Goal: Task Accomplishment & Management: Manage account settings

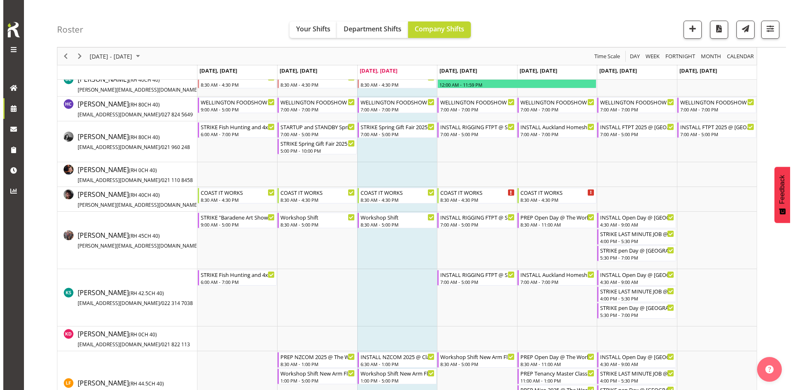
scroll to position [372, 0]
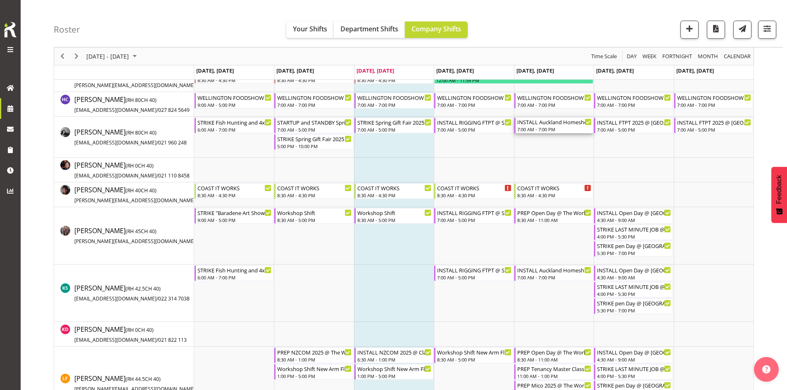
click at [541, 131] on div "7:00 AM - 7:00 PM" at bounding box center [554, 129] width 74 height 7
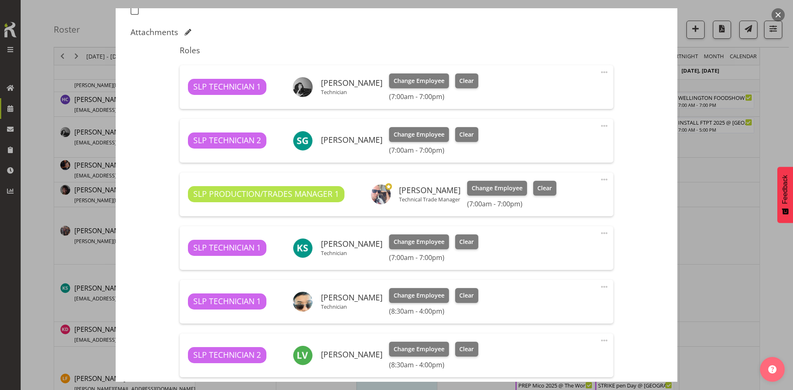
scroll to position [248, 0]
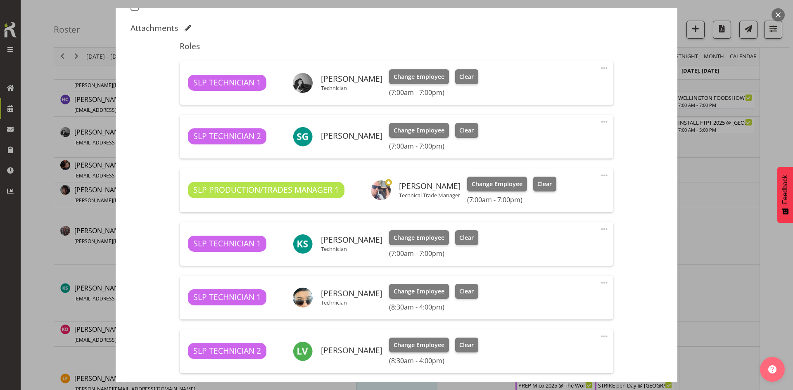
select select "9869"
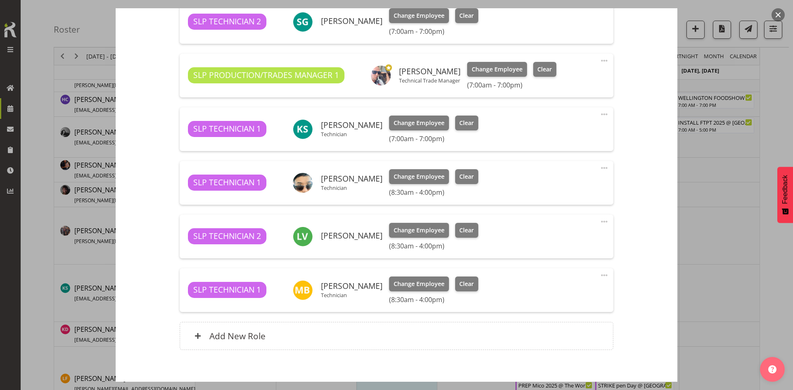
scroll to position [404, 0]
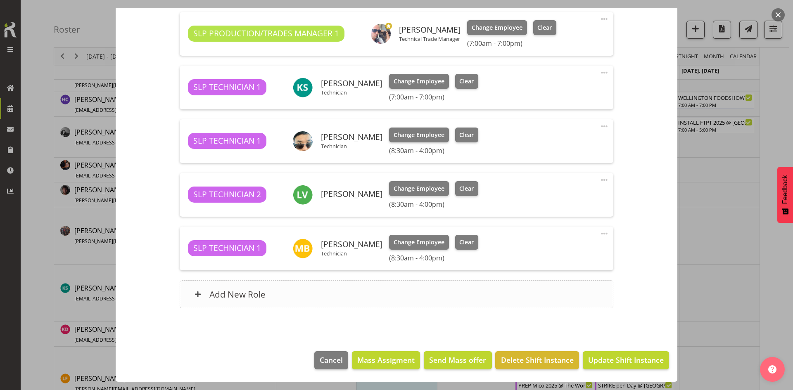
click at [455, 291] on div "Add New Role" at bounding box center [396, 295] width 433 height 28
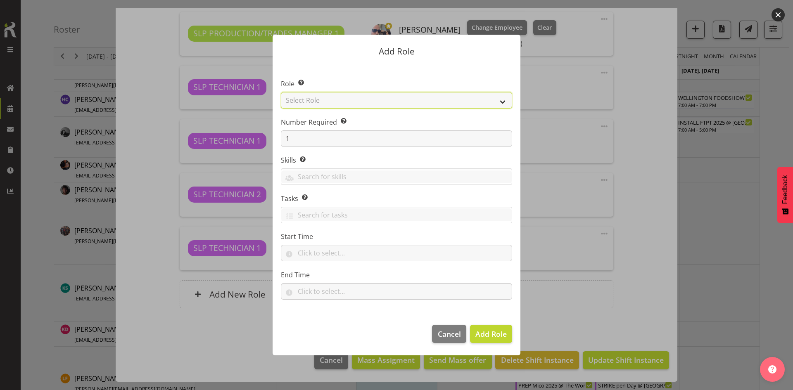
click at [473, 96] on select "Select Role ACCOUNT MANAGER ACCOUNT MANAGER DW ACCOUNTS [PERSON_NAME] VEHICLES …" at bounding box center [396, 100] width 231 height 17
select select "123"
click at [281, 92] on select "Select Role ACCOUNT MANAGER ACCOUNT MANAGER DW ACCOUNTS [PERSON_NAME] VEHICLES …" at bounding box center [396, 100] width 231 height 17
click at [487, 327] on button "Add Role" at bounding box center [491, 334] width 42 height 18
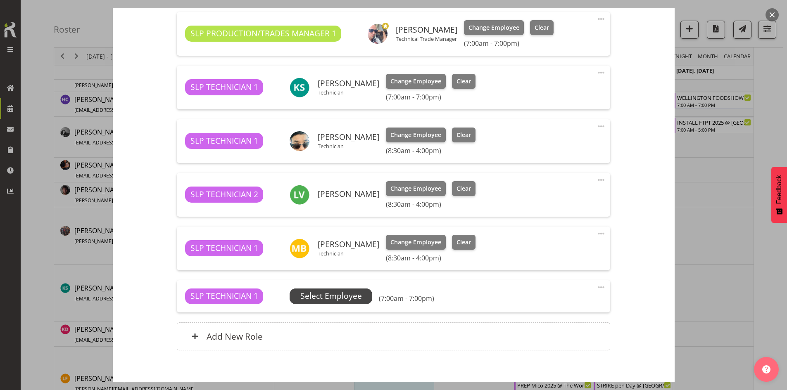
click at [344, 297] on span "Select Employee" at bounding box center [331, 296] width 62 height 12
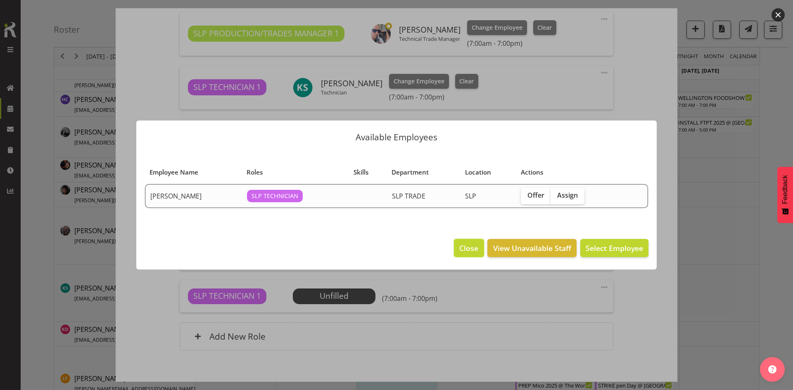
click at [464, 246] on span "Close" at bounding box center [468, 248] width 19 height 11
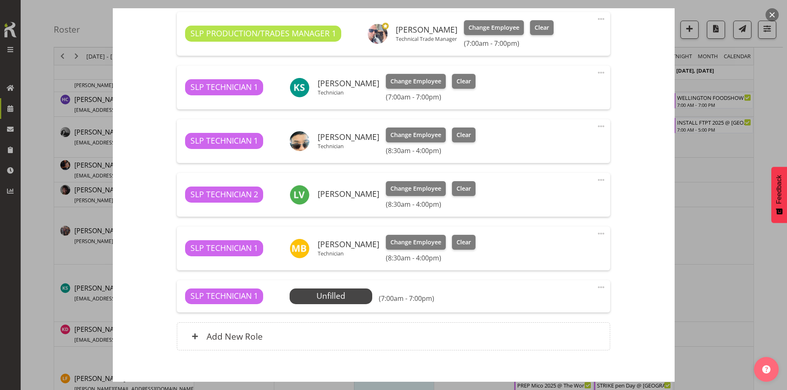
click at [596, 285] on span at bounding box center [601, 288] width 10 height 10
click at [545, 342] on link "Delete" at bounding box center [566, 337] width 79 height 15
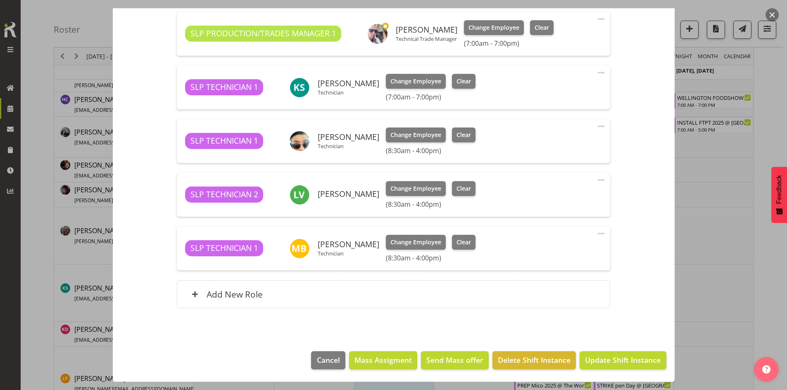
click at [702, 265] on div at bounding box center [393, 195] width 787 height 390
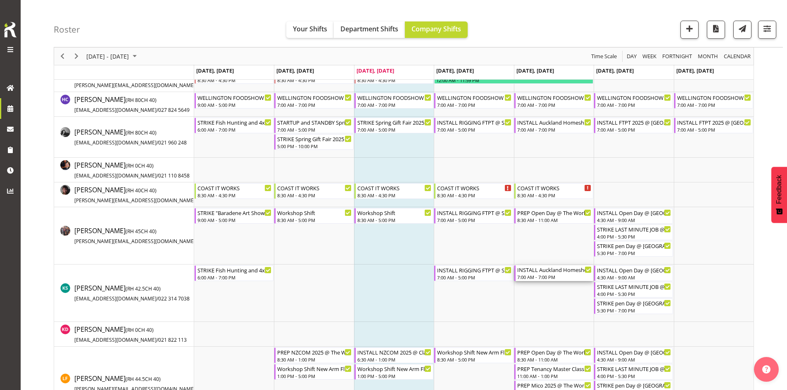
click at [566, 273] on div "INSTALL Auckland Homeshow 2025 MARQUEE 6 @ [GEOGRAPHIC_DATA]" at bounding box center [554, 270] width 74 height 8
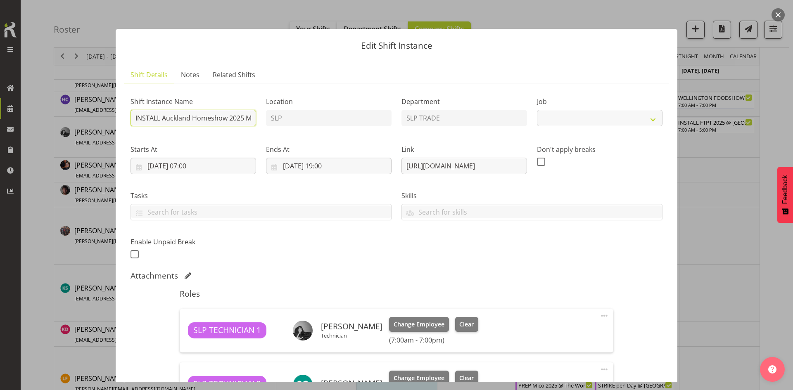
click at [226, 121] on input "INSTALL Auckland Homeshow 2025 MARQUEE 6 @ [GEOGRAPHIC_DATA]" at bounding box center [194, 118] width 126 height 17
select select "9869"
click at [783, 13] on button "button" at bounding box center [778, 14] width 13 height 13
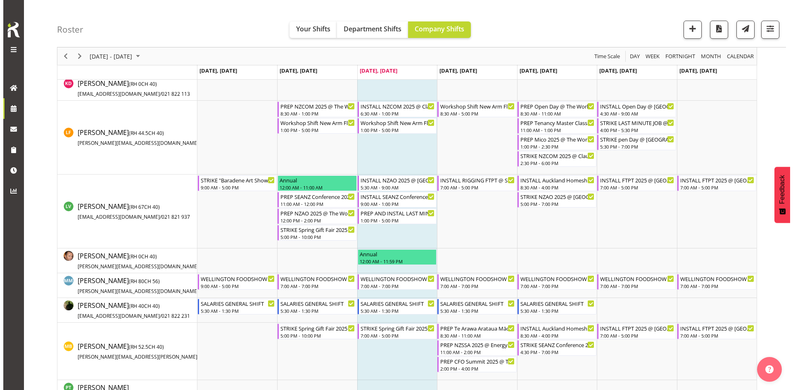
scroll to position [620, 0]
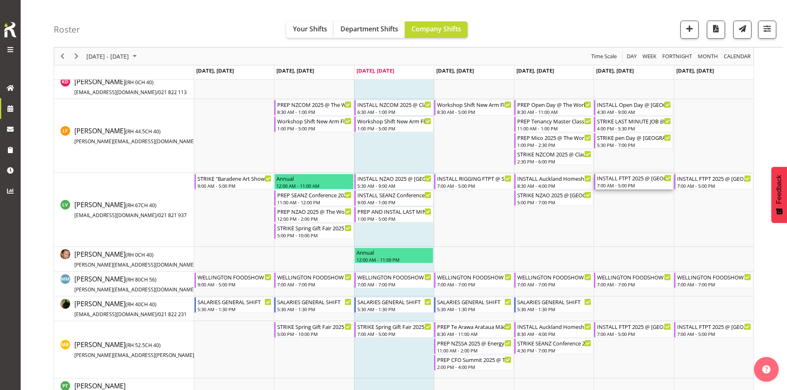
click at [617, 181] on div "INSTALL FTPT 2025 @ [GEOGRAPHIC_DATA]" at bounding box center [634, 178] width 74 height 8
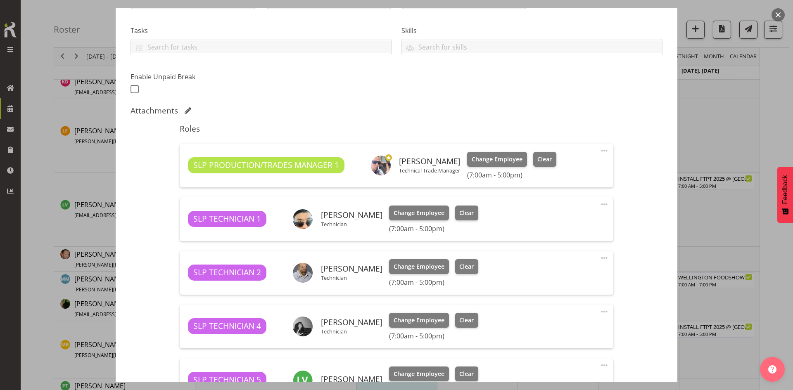
select select "9154"
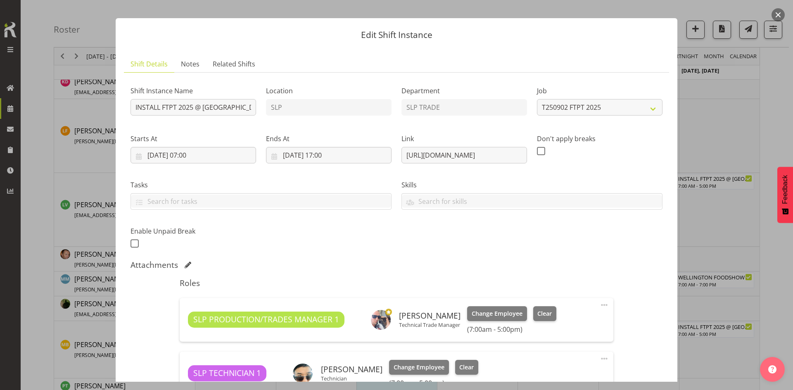
scroll to position [0, 0]
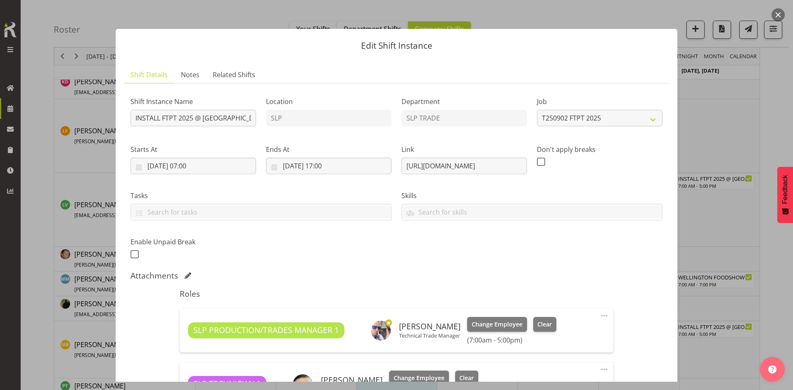
click at [777, 14] on button "button" at bounding box center [778, 14] width 13 height 13
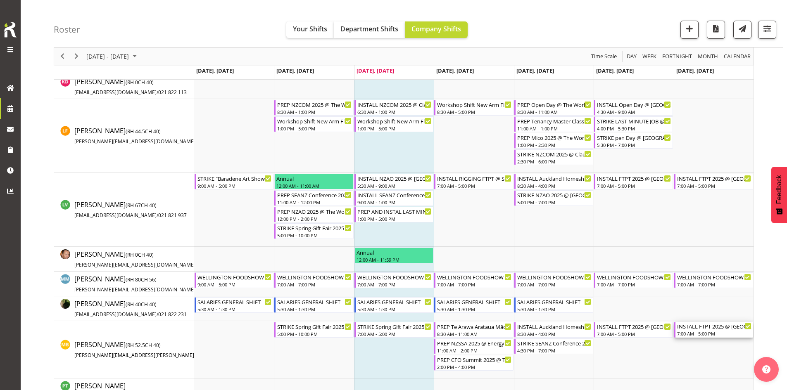
click at [703, 328] on div "INSTALL FTPT 2025 @ [GEOGRAPHIC_DATA]" at bounding box center [714, 326] width 74 height 8
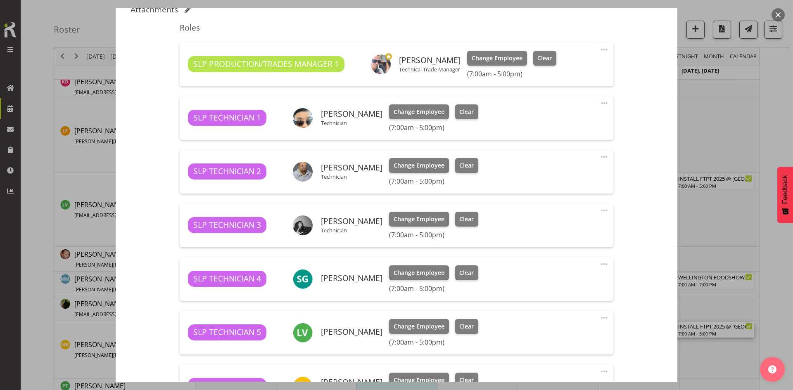
select select "9154"
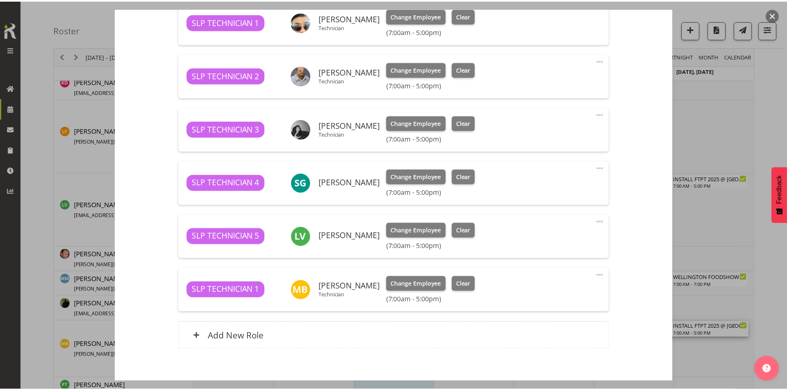
scroll to position [372, 0]
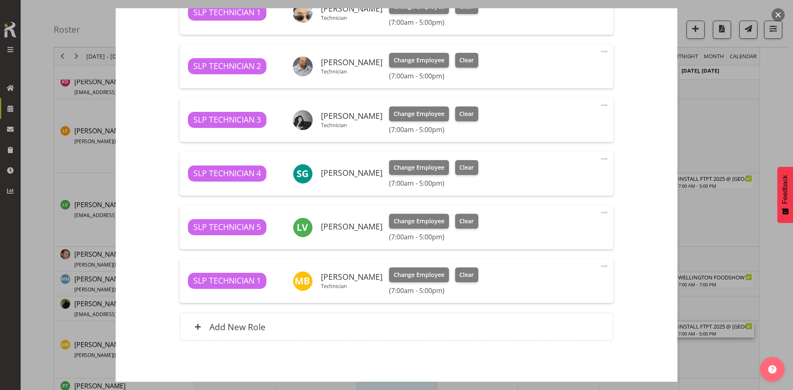
click at [778, 16] on button "button" at bounding box center [778, 14] width 13 height 13
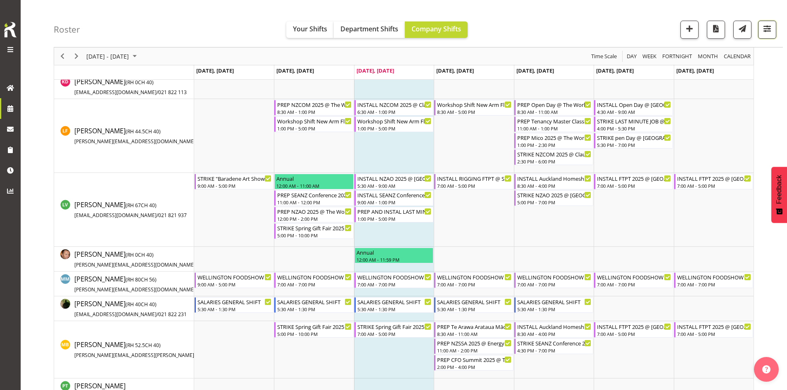
click at [763, 31] on span "button" at bounding box center [767, 28] width 11 height 11
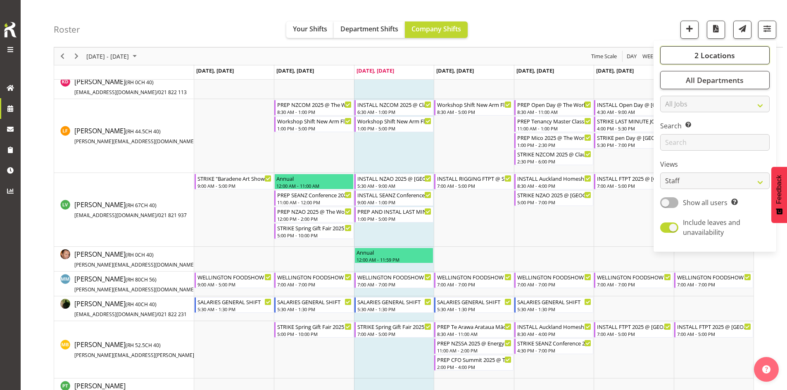
click at [693, 62] on button "2 Locations" at bounding box center [714, 55] width 109 height 18
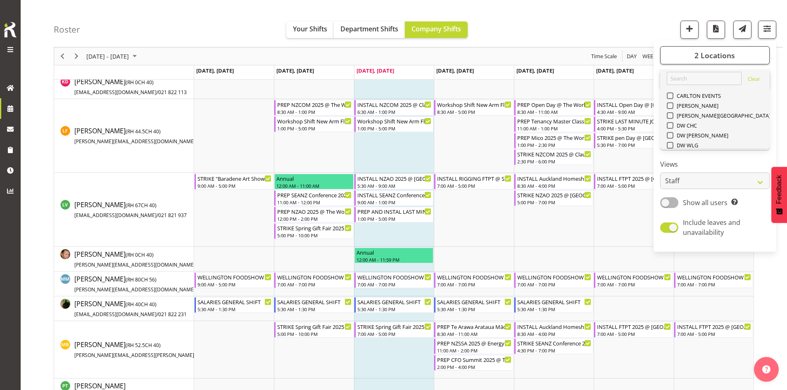
click at [675, 202] on span "SLP" at bounding box center [679, 205] width 13 height 7
click at [672, 202] on input "SLP" at bounding box center [669, 204] width 5 height 5
checkbox input "false"
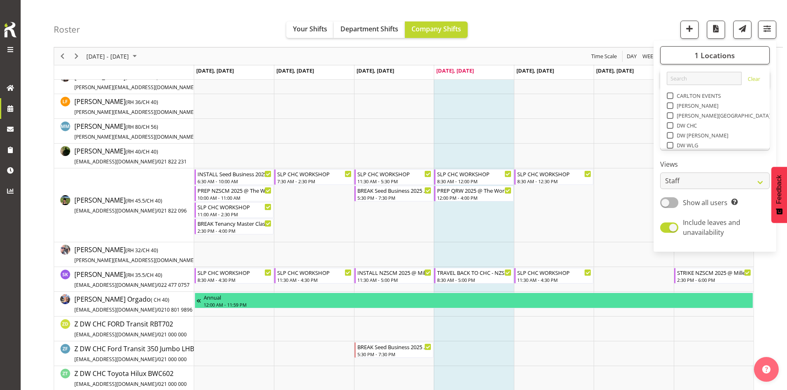
scroll to position [238, 0]
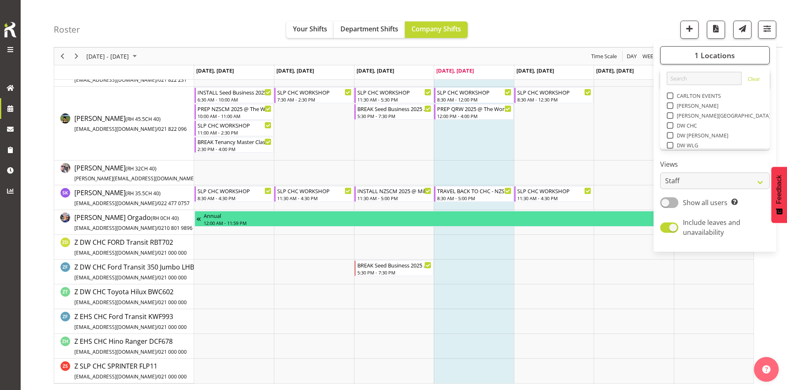
click at [398, 52] on div "[DATE] - [DATE] [DATE] Day Week Fortnight Month calendar Month Agenda Time Scale" at bounding box center [403, 56] width 699 height 17
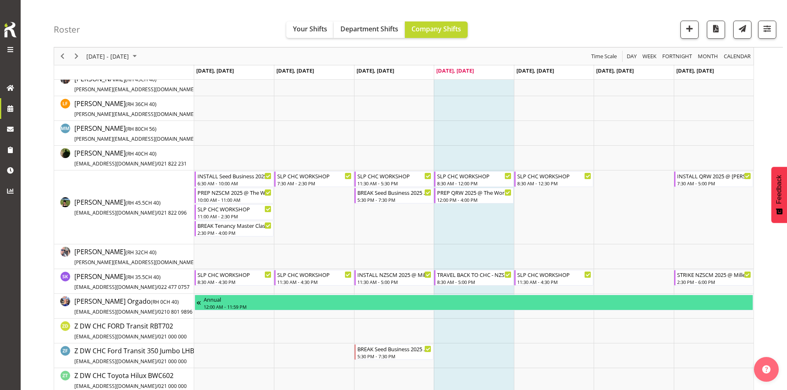
scroll to position [114, 0]
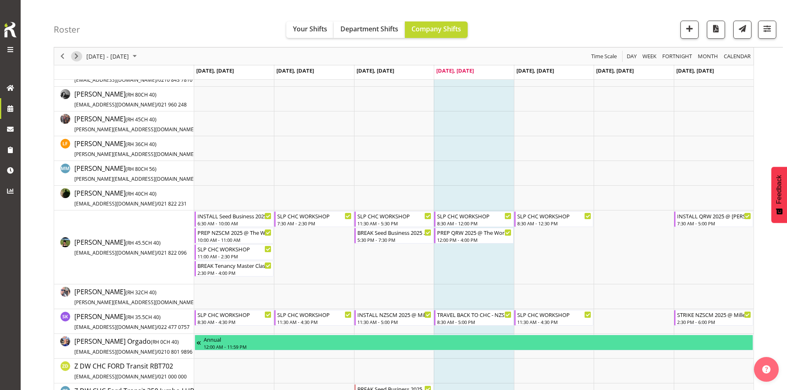
click at [76, 56] on span "Next" at bounding box center [76, 56] width 10 height 10
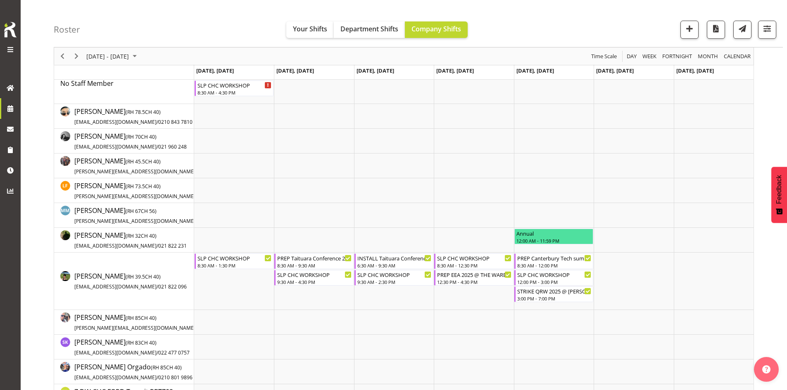
scroll to position [39, 0]
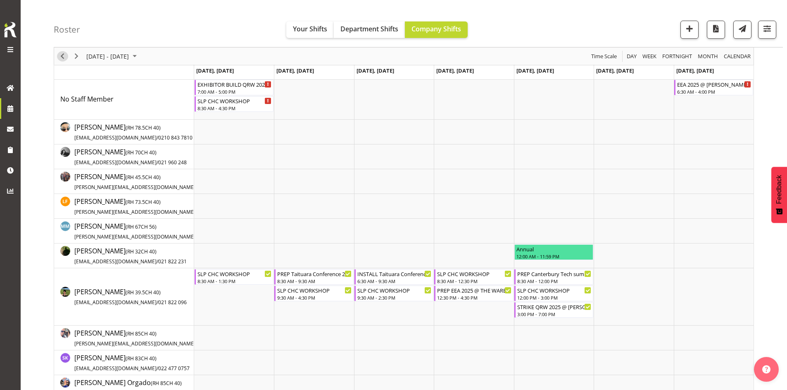
click at [62, 52] on span "Previous" at bounding box center [62, 56] width 10 height 10
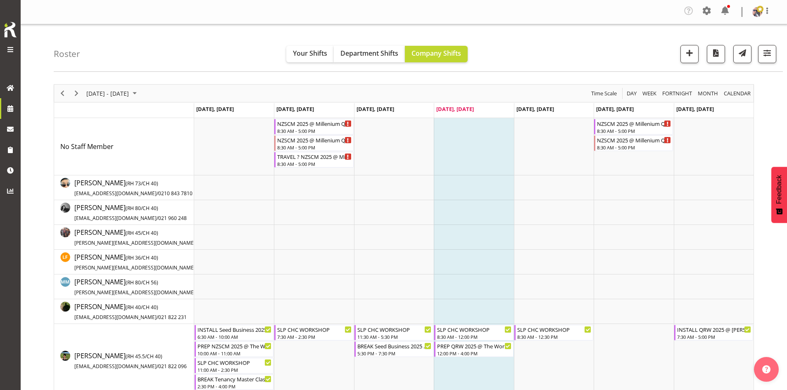
scroll to position [124, 0]
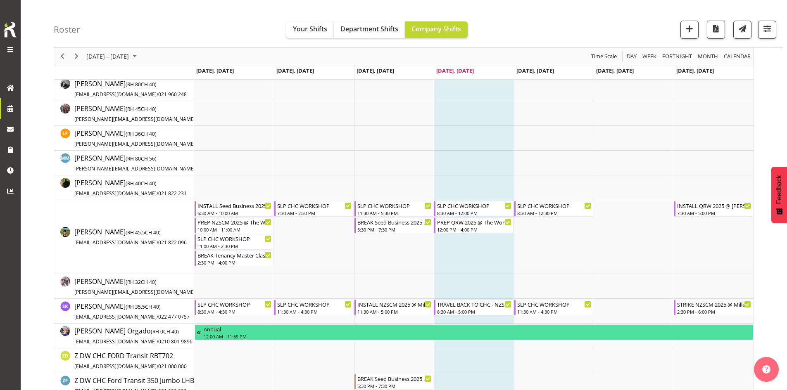
click at [74, 48] on div "Timeline Week of August 27, 2025" at bounding box center [76, 56] width 14 height 17
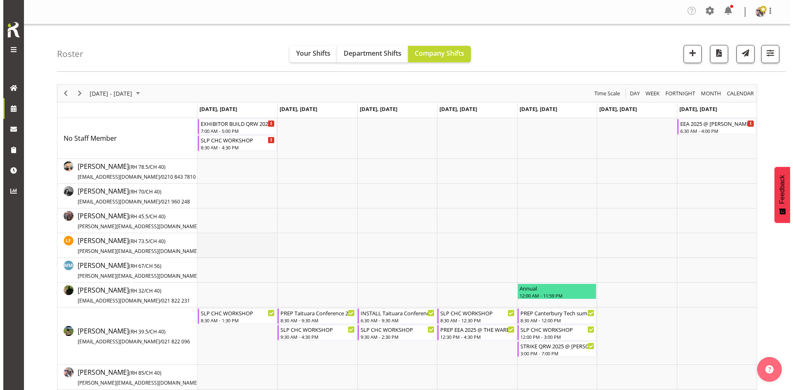
scroll to position [83, 0]
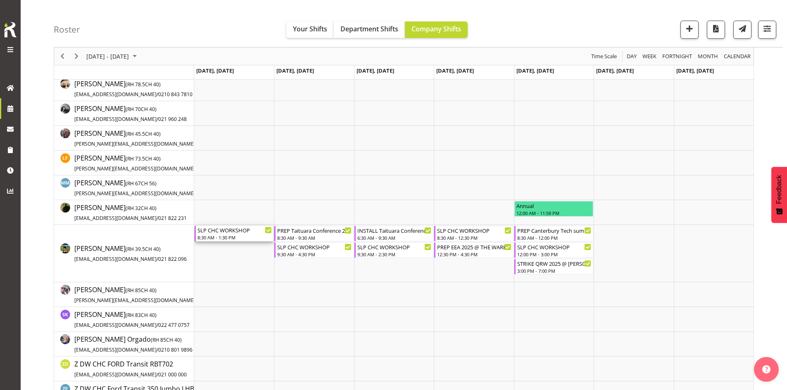
click at [250, 236] on div "8:30 AM - 1:30 PM" at bounding box center [234, 237] width 74 height 7
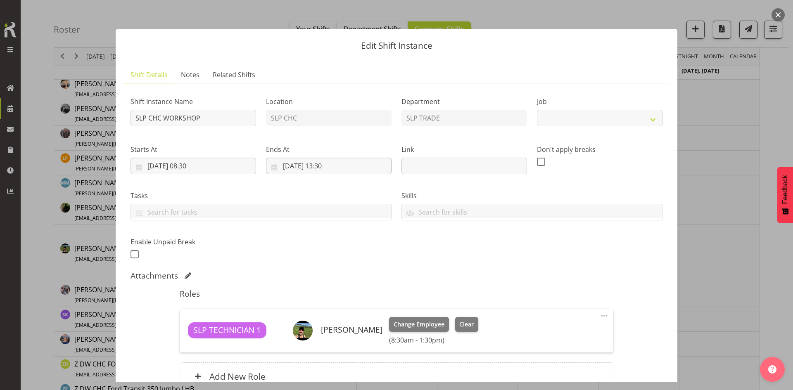
select select "45"
click at [326, 165] on input "[DATE] 13:30" at bounding box center [329, 166] width 126 height 17
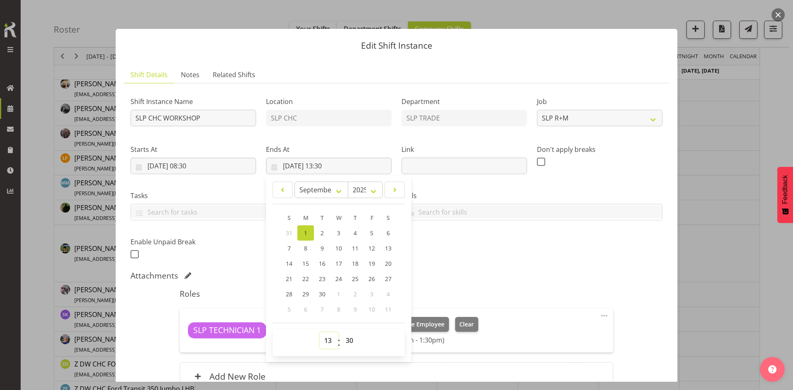
click at [320, 344] on select "00 01 02 03 04 05 06 07 08 09 10 11 12 13 14 15 16 17 18 19 20 21 22 23" at bounding box center [329, 341] width 19 height 17
select select "12"
click at [320, 333] on select "00 01 02 03 04 05 06 07 08 09 10 11 12 13 14 15 16 17 18 19 20 21 22 23" at bounding box center [329, 341] width 19 height 17
type input "[DATE] 12:30"
click at [638, 269] on div "Shift Instance Name SLP CHC WORKSHOP Location SLP CHC Department SLP TRADE Job …" at bounding box center [397, 245] width 532 height 311
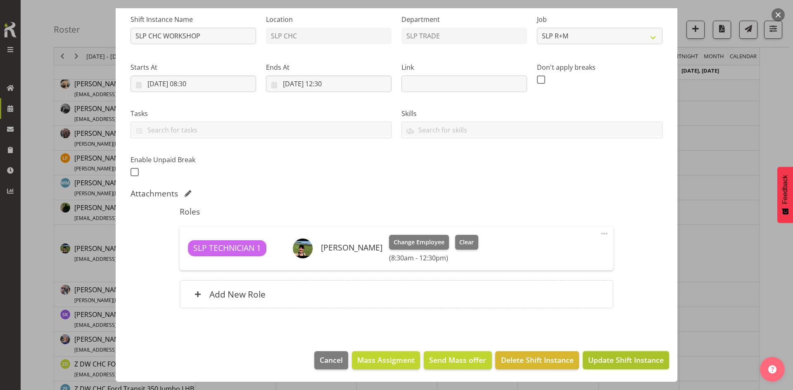
click at [614, 361] on span "Update Shift Instance" at bounding box center [626, 360] width 76 height 11
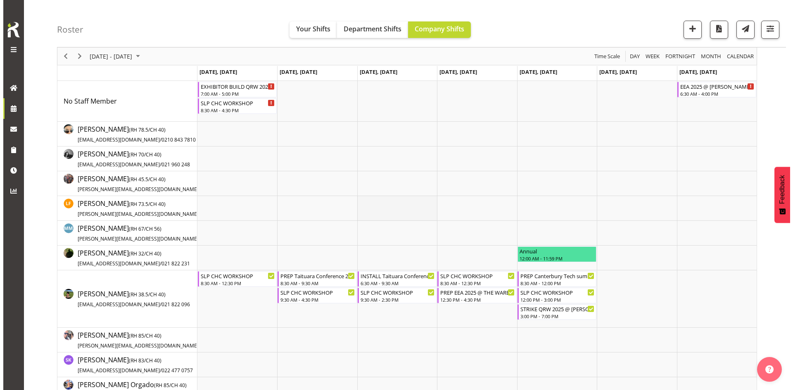
scroll to position [124, 0]
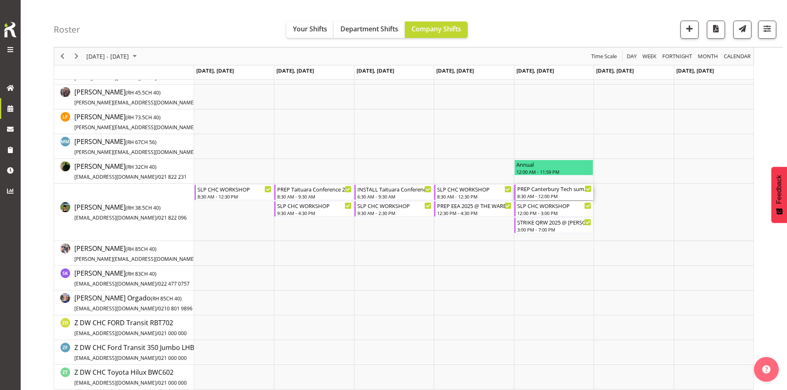
click at [549, 197] on div "8:30 AM - 12:00 PM" at bounding box center [554, 196] width 74 height 7
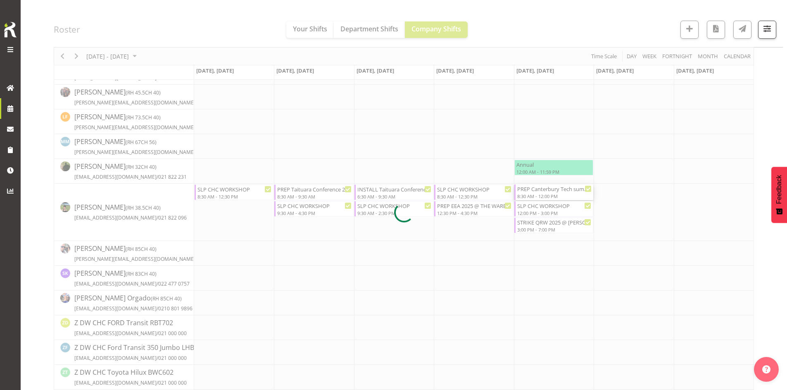
select select
select select "8"
select select "2025"
select select "8"
select select "30"
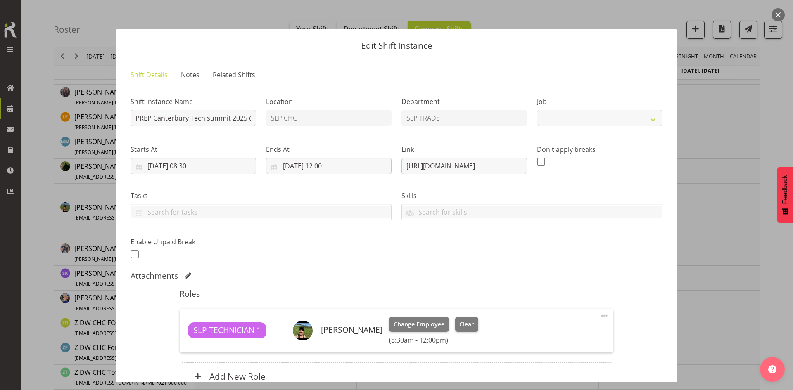
select select "9915"
click at [209, 165] on input "[DATE] 08:30" at bounding box center [194, 166] width 126 height 17
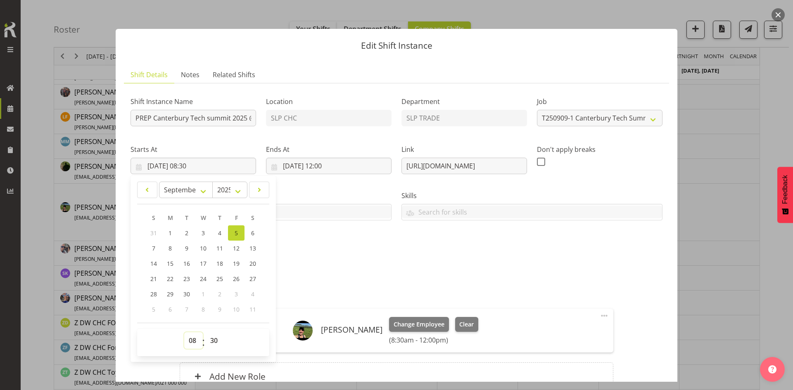
click at [188, 343] on select "00 01 02 03 04 05 06 07 08 09 10 11 12 13 14 15 16 17 18 19 20 21 22 23" at bounding box center [193, 341] width 19 height 17
select select "11"
click at [184, 333] on select "00 01 02 03 04 05 06 07 08 09 10 11 12 13 14 15 16 17 18 19 20 21 22 23" at bounding box center [193, 341] width 19 height 17
type input "[DATE] 11:30"
click at [395, 283] on div "Shift Instance Name PREP Canterbury Tech summit 2025 @ CHC Location SLP CHC Dep…" at bounding box center [397, 245] width 532 height 311
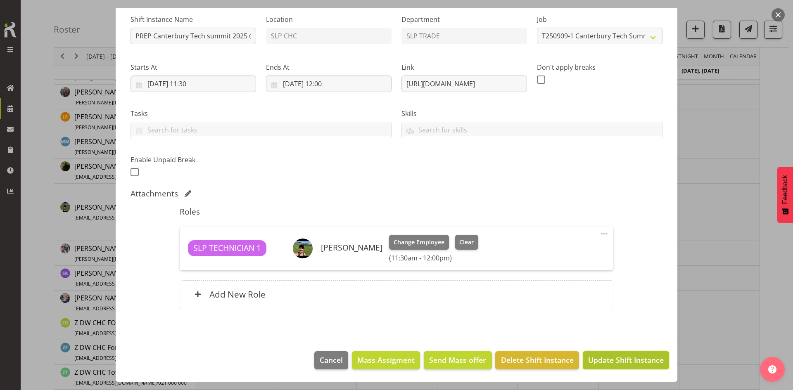
click at [602, 360] on span "Update Shift Instance" at bounding box center [626, 360] width 76 height 11
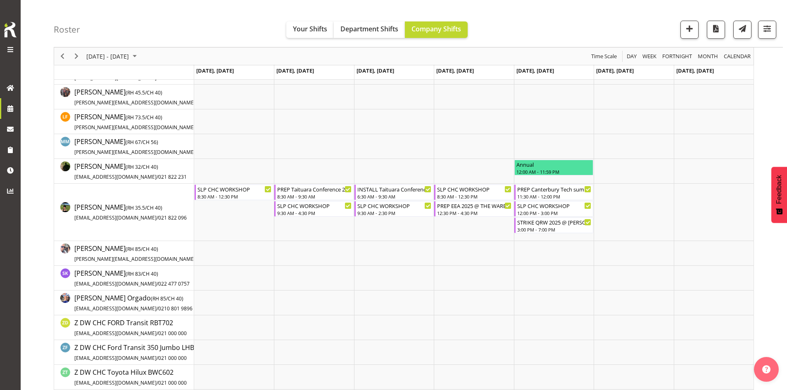
scroll to position [0, 0]
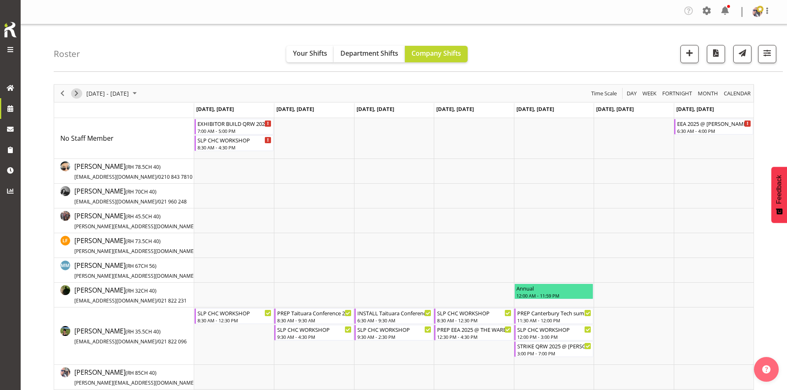
click at [75, 92] on span "Next" at bounding box center [76, 93] width 10 height 10
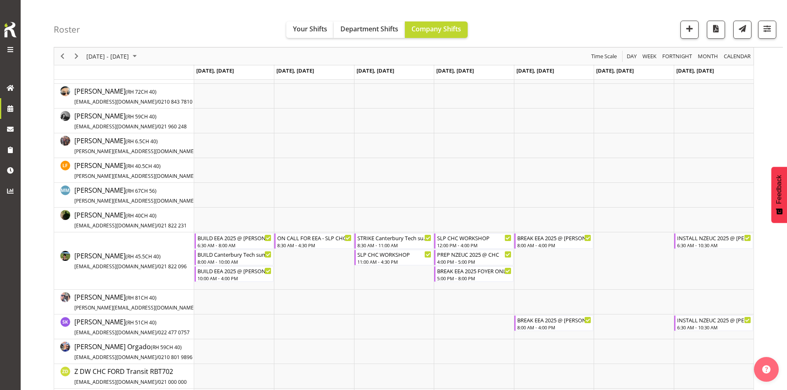
scroll to position [41, 0]
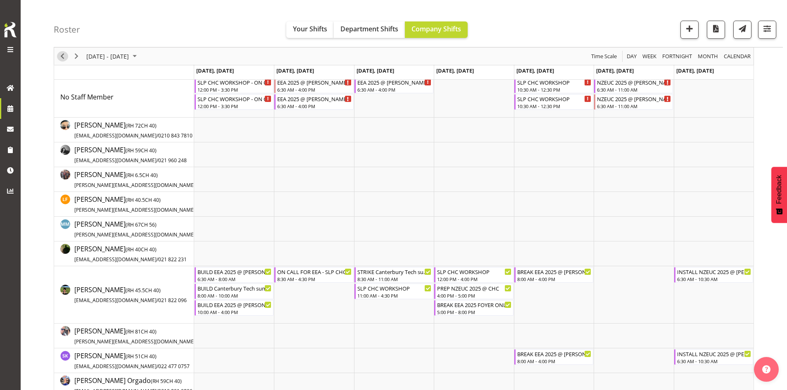
click at [65, 59] on span "Previous" at bounding box center [62, 56] width 10 height 10
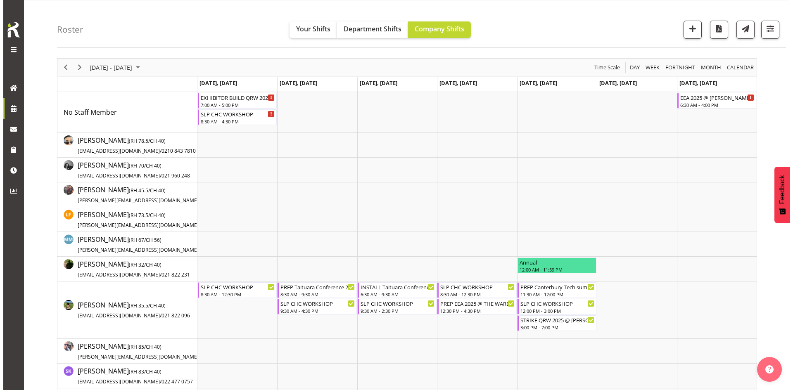
scroll to position [41, 0]
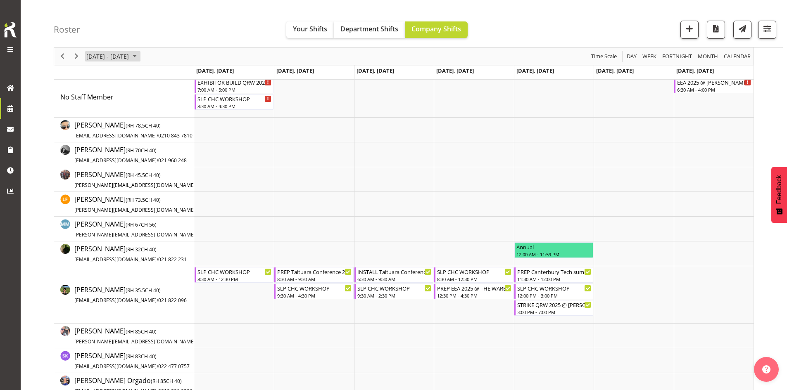
click at [130, 54] on span "[DATE] - [DATE]" at bounding box center [108, 56] width 44 height 10
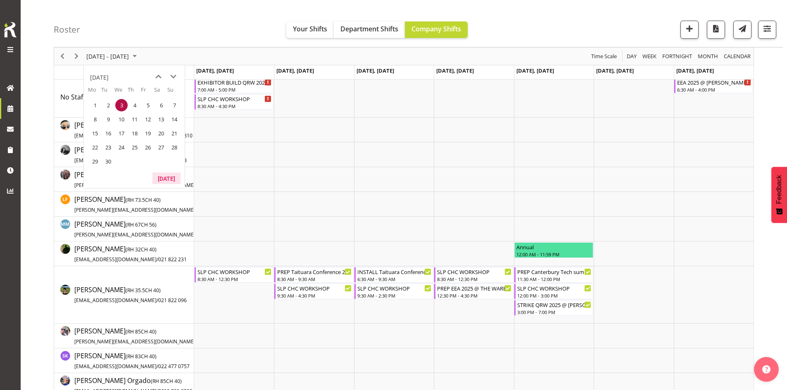
click at [167, 177] on button "[DATE]" at bounding box center [166, 179] width 28 height 12
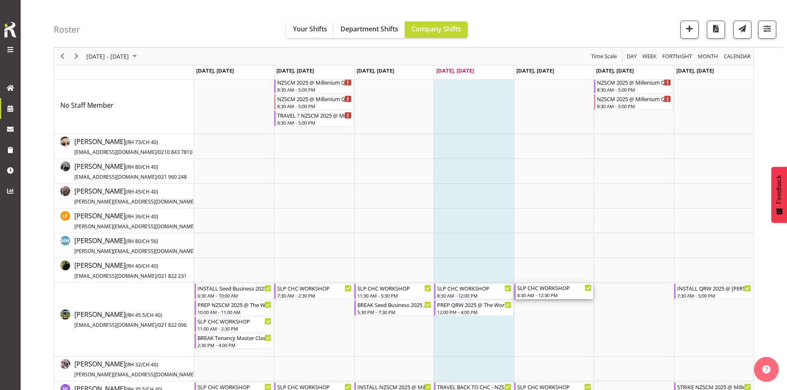
click at [547, 296] on div "8:30 AM - 12:30 PM" at bounding box center [554, 295] width 74 height 7
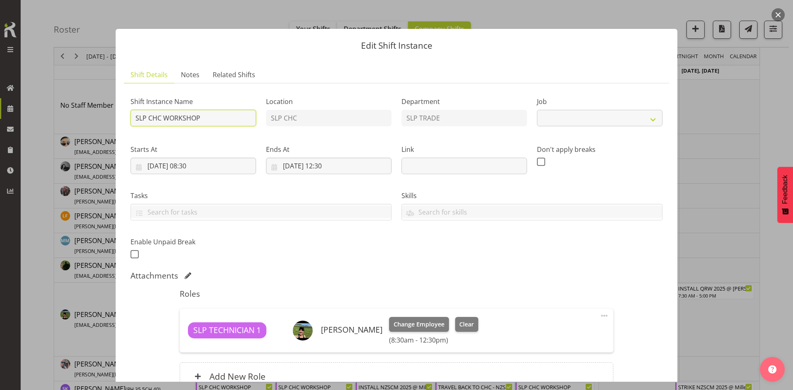
click at [135, 116] on input "SLP CHC WORKSHOP" at bounding box center [194, 118] width 126 height 17
select select
type input "HSLP CHC WORKSHOP"
select select "45"
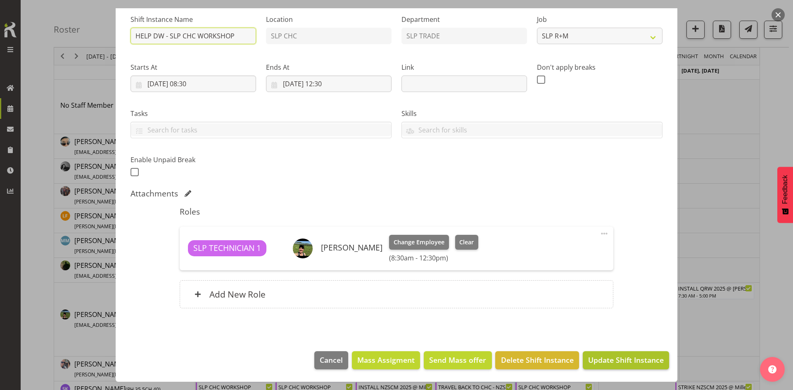
type input "HELP DW - SLP CHC WORKSHOP"
click at [602, 357] on span "Update Shift Instance" at bounding box center [626, 360] width 76 height 11
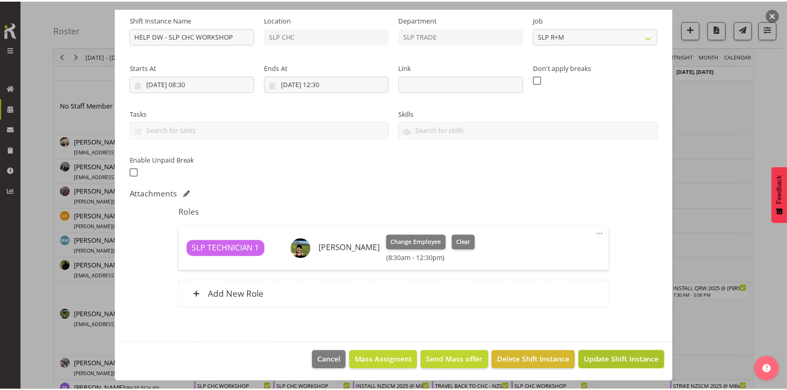
scroll to position [49, 0]
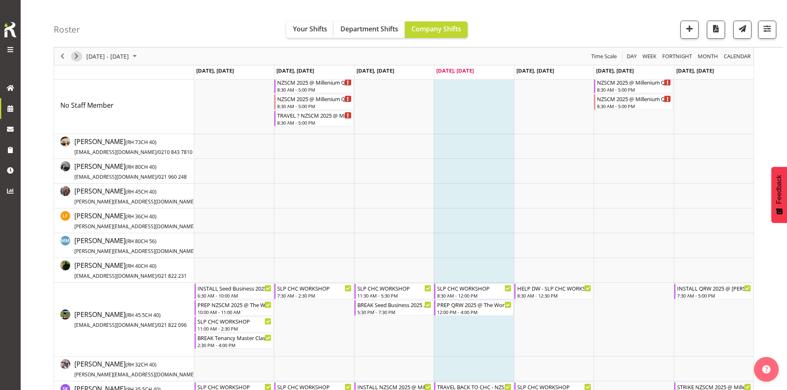
click at [74, 54] on span "Next" at bounding box center [76, 56] width 10 height 10
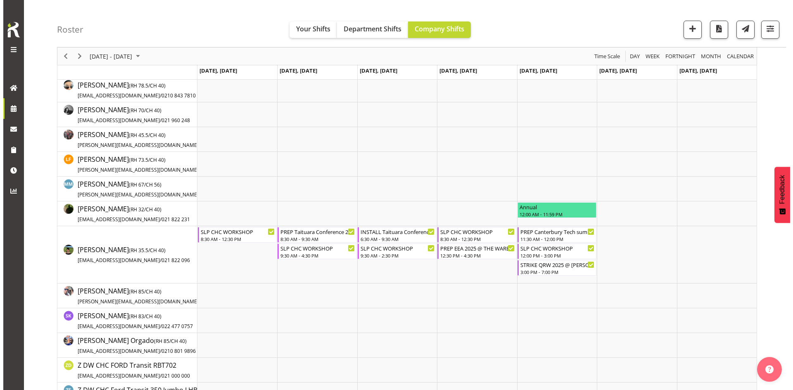
scroll to position [83, 0]
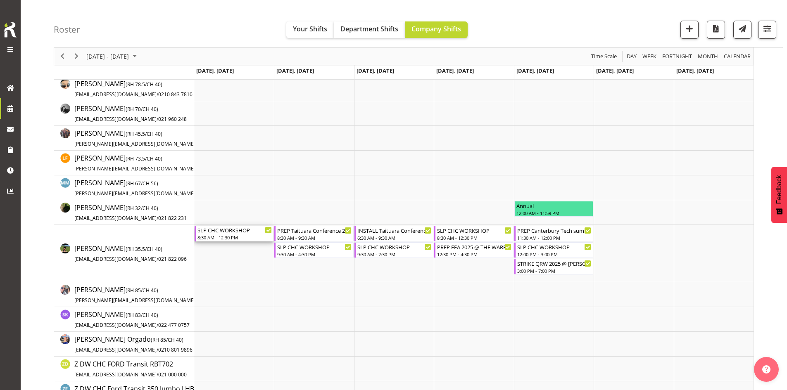
click at [250, 233] on div "SLP CHC WORKSHOP" at bounding box center [234, 230] width 74 height 8
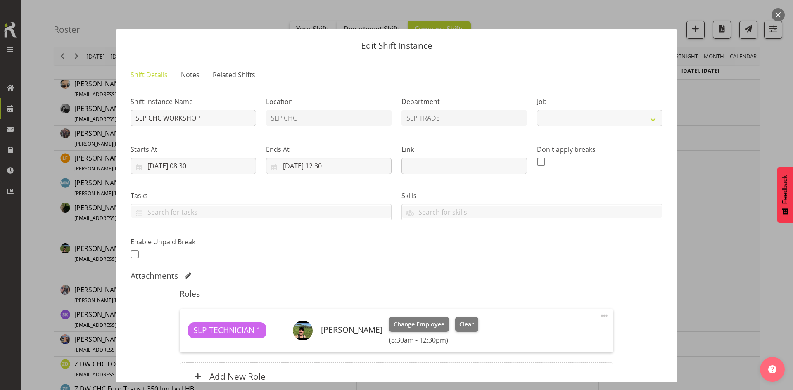
select select "45"
click at [133, 119] on input "SLP CHC WORKSHOP" at bounding box center [194, 118] width 126 height 17
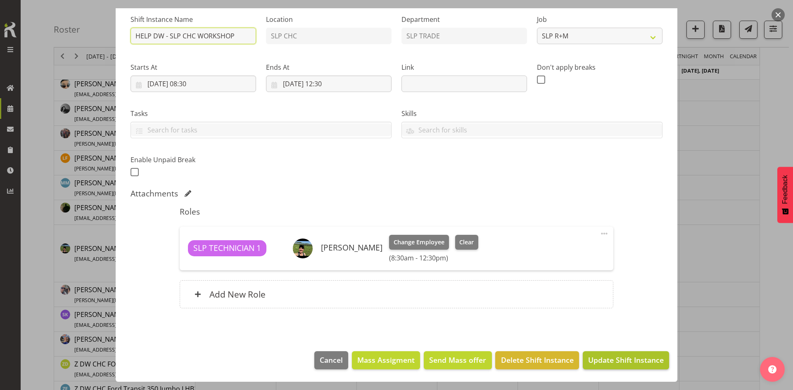
type input "HELP DW - SLP CHC WORKSHOP"
click at [621, 360] on span "Update Shift Instance" at bounding box center [626, 360] width 76 height 11
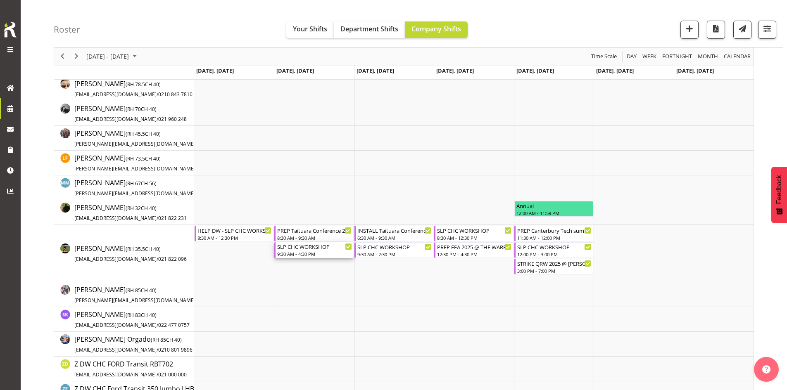
click at [318, 252] on div "9:30 AM - 4:30 PM" at bounding box center [314, 254] width 74 height 7
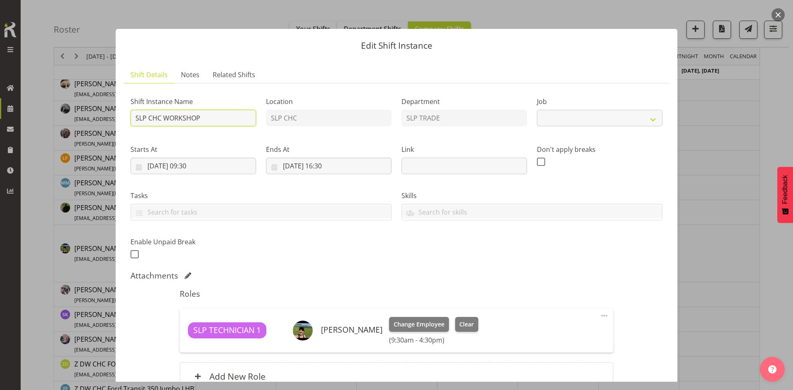
click at [134, 119] on input "SLP CHC WORKSHOP" at bounding box center [194, 118] width 126 height 17
select select "45"
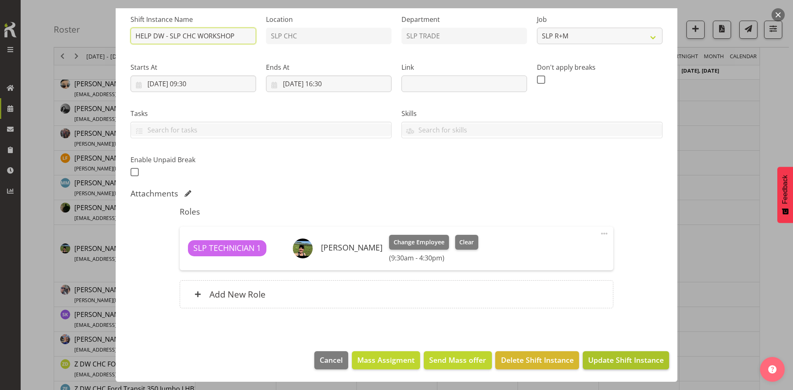
type input "HELP DW - SLP CHC WORKSHOP"
click at [611, 368] on button "Update Shift Instance" at bounding box center [626, 361] width 86 height 18
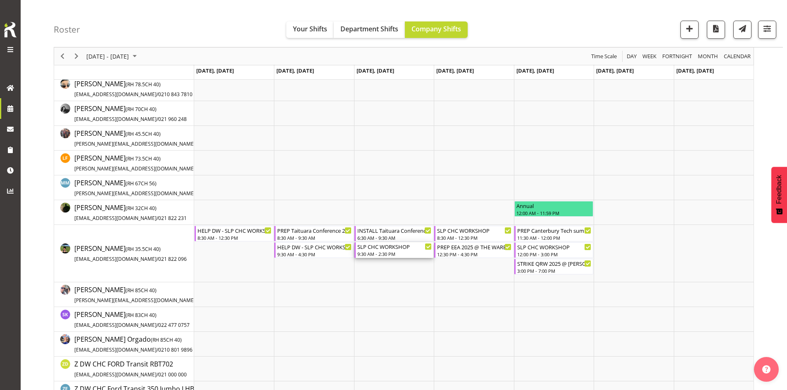
click at [399, 247] on div "SLP CHC WORKSHOP" at bounding box center [394, 247] width 74 height 8
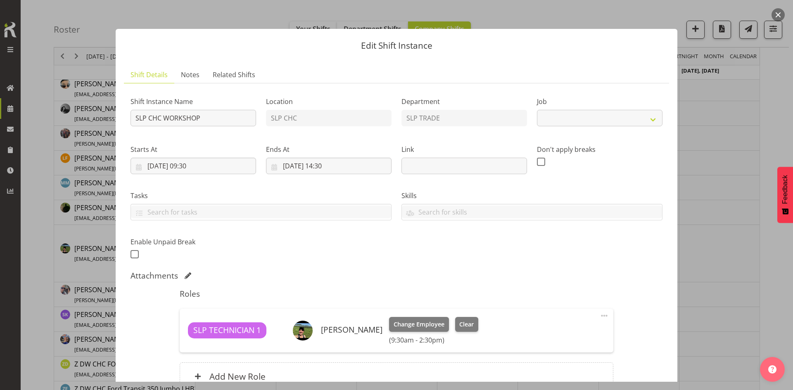
select select "45"
click at [136, 121] on input "SLP CHC WORKSHOP" at bounding box center [194, 118] width 126 height 17
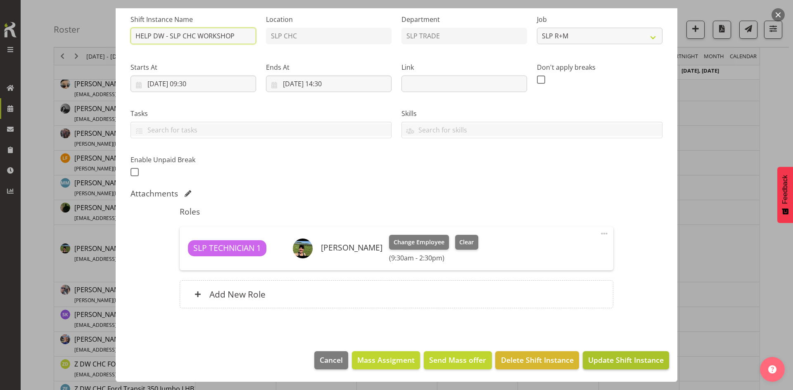
type input "HELP DW - SLP CHC WORKSHOP"
click at [597, 365] on span "Update Shift Instance" at bounding box center [626, 360] width 76 height 11
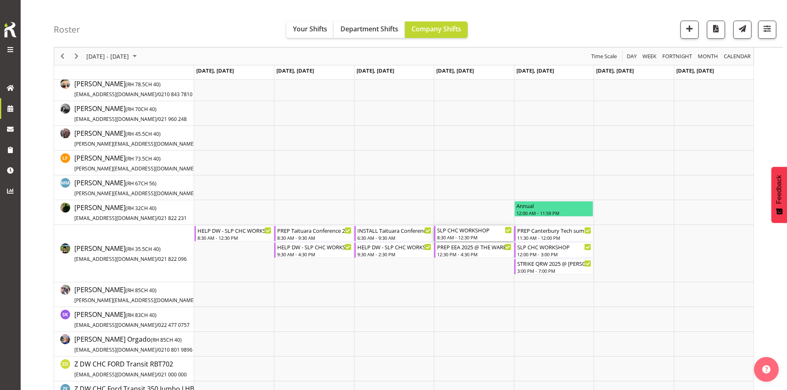
click at [456, 236] on div "8:30 AM - 12:30 PM" at bounding box center [474, 237] width 74 height 7
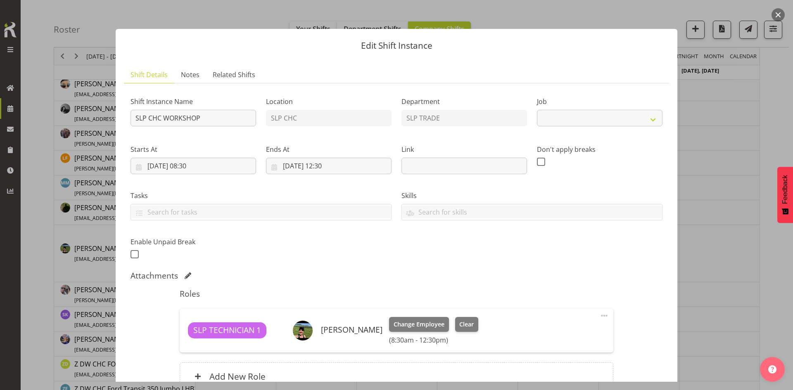
select select "45"
click at [132, 117] on input "SLP CHC WORKSHOP" at bounding box center [194, 118] width 126 height 17
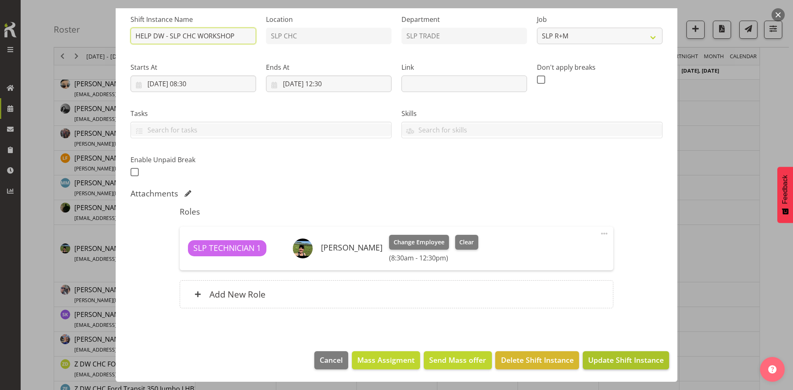
type input "HELP DW - SLP CHC WORKSHOP"
click at [614, 361] on span "Update Shift Instance" at bounding box center [626, 360] width 76 height 11
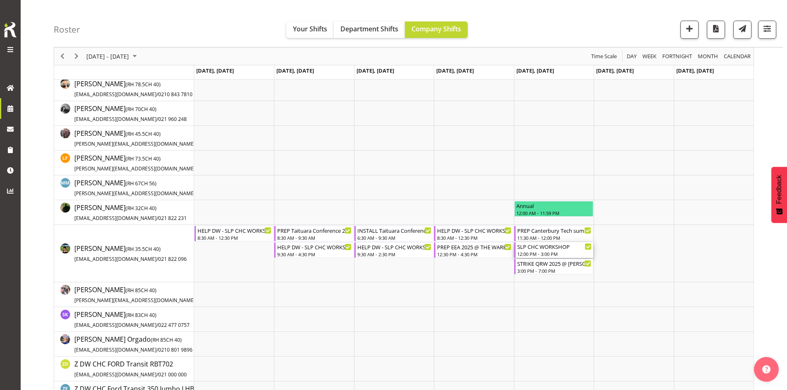
click at [552, 250] on div "SLP CHC WORKSHOP" at bounding box center [554, 247] width 74 height 8
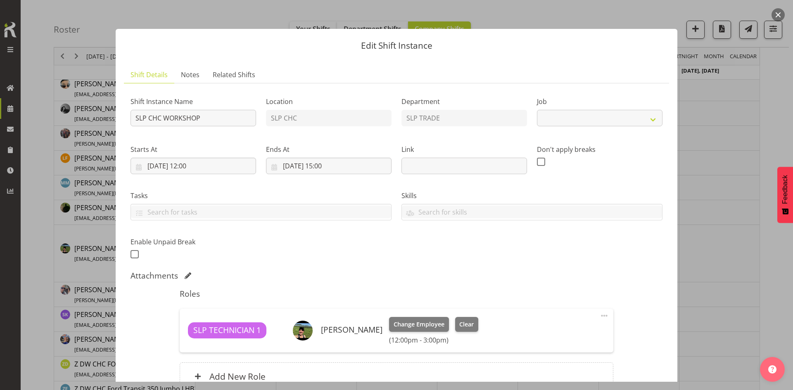
select select "45"
click at [131, 114] on input "SLP CHC WORKSHOP" at bounding box center [194, 118] width 126 height 17
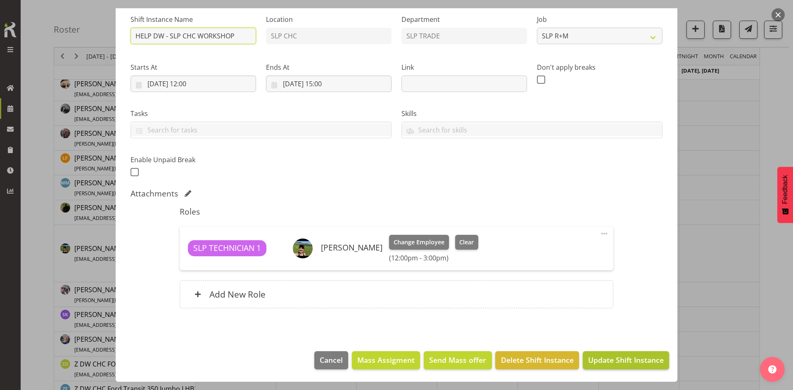
type input "HELP DW - SLP CHC WORKSHOP"
click at [603, 353] on button "Update Shift Instance" at bounding box center [626, 361] width 86 height 18
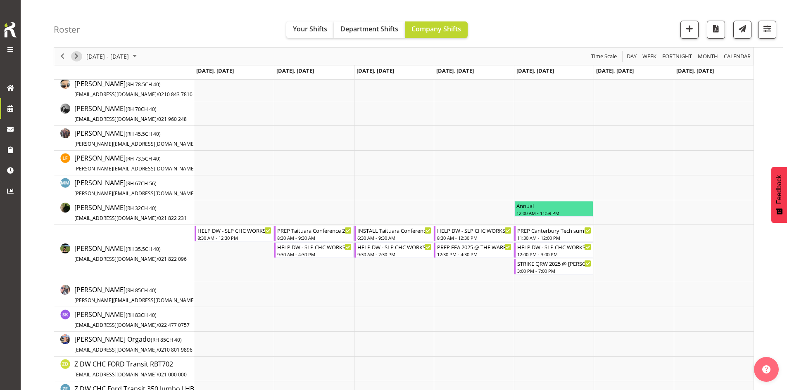
click at [75, 53] on span "Next" at bounding box center [76, 56] width 10 height 10
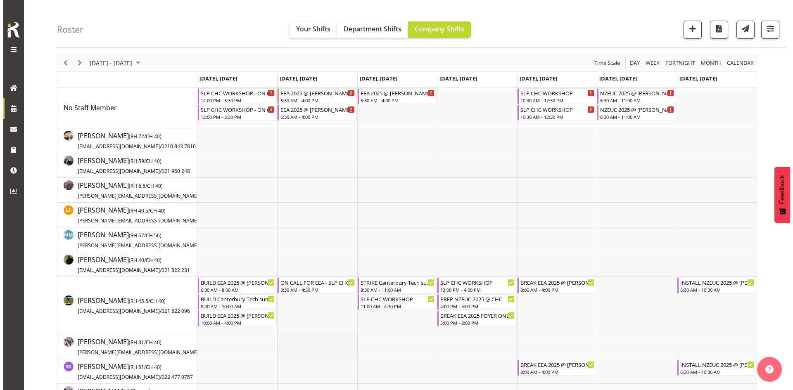
scroll to position [124, 0]
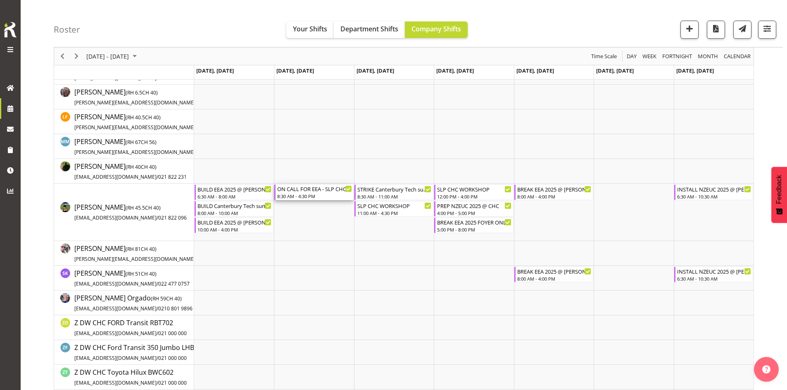
click at [314, 195] on div "8:30 AM - 4:30 PM" at bounding box center [314, 196] width 74 height 7
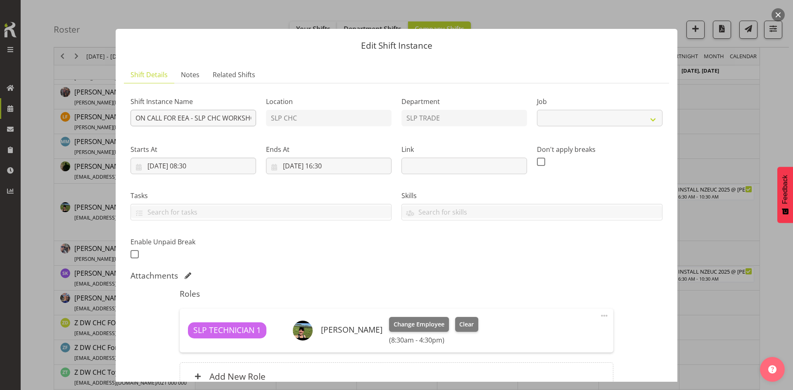
select select "45"
click at [190, 118] on input "ON CALL FOR EEA - SLP CHC WORKSHOP" at bounding box center [194, 118] width 126 height 17
click at [190, 118] on input "ON CALL FOR EEA HELP DW - SLP CHC WORKSHOP" at bounding box center [194, 118] width 126 height 17
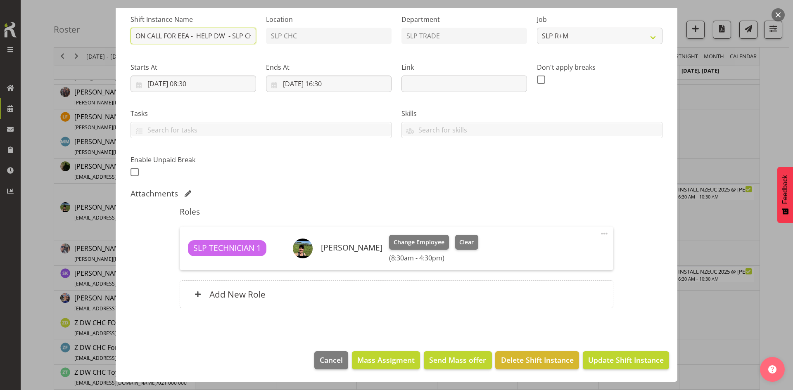
drag, startPoint x: 194, startPoint y: 37, endPoint x: 132, endPoint y: 34, distance: 62.0
click at [132, 34] on input "ON CALL FOR EEA - HELP DW - SLP CHC WORKSHOP" at bounding box center [194, 36] width 126 height 17
paste input "ON CALL FOR EEA -"
type input "HELP DW - SLP CHC WORKSHOP - ON CALL FOR EEA -"
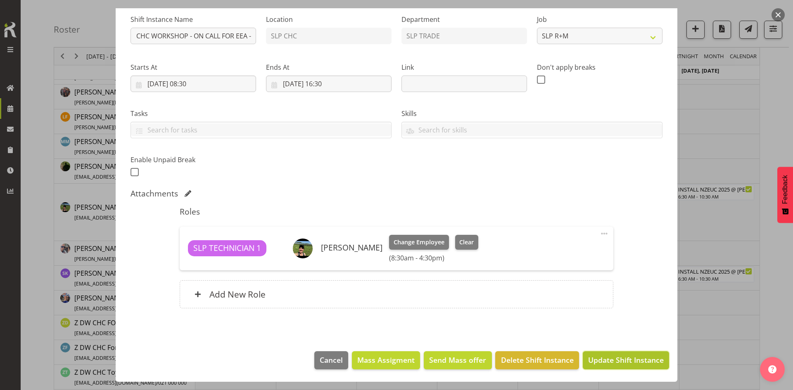
scroll to position [0, 0]
click at [601, 357] on span "Update Shift Instance" at bounding box center [626, 360] width 76 height 11
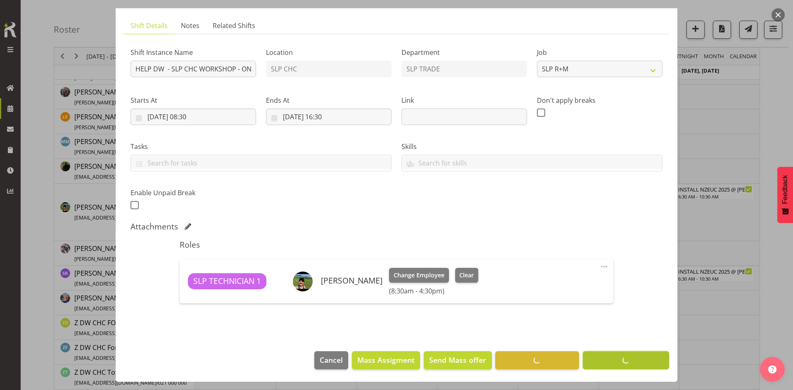
scroll to position [49, 0]
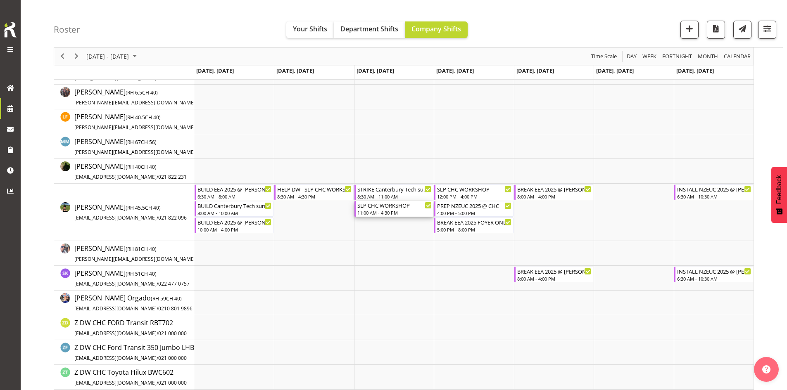
click at [392, 205] on div "SLP CHC WORKSHOP" at bounding box center [394, 205] width 74 height 8
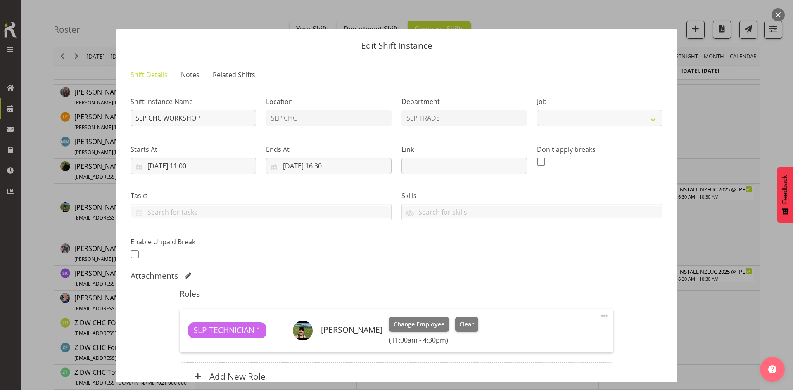
select select "45"
click at [136, 118] on input "SLP CHC WORKSHOP" at bounding box center [194, 118] width 126 height 17
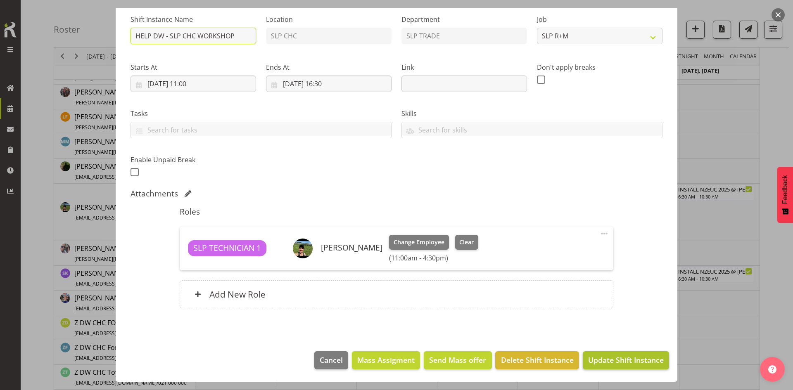
type input "HELP DW - SLP CHC WORKSHOP"
click at [629, 366] on span "Update Shift Instance" at bounding box center [626, 360] width 76 height 11
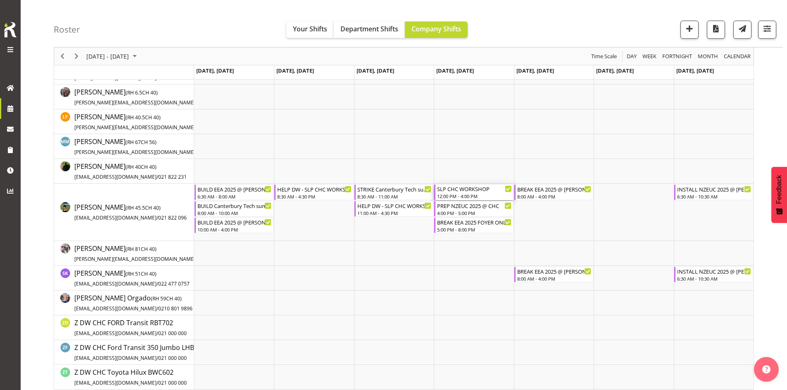
click at [483, 191] on div "SLP CHC WORKSHOP" at bounding box center [474, 189] width 74 height 8
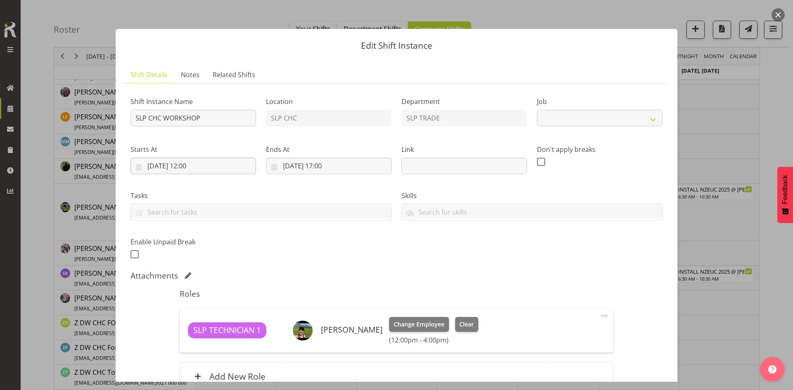
select select "45"
click at [135, 117] on input "SLP CHC WORKSHOP" at bounding box center [194, 118] width 126 height 17
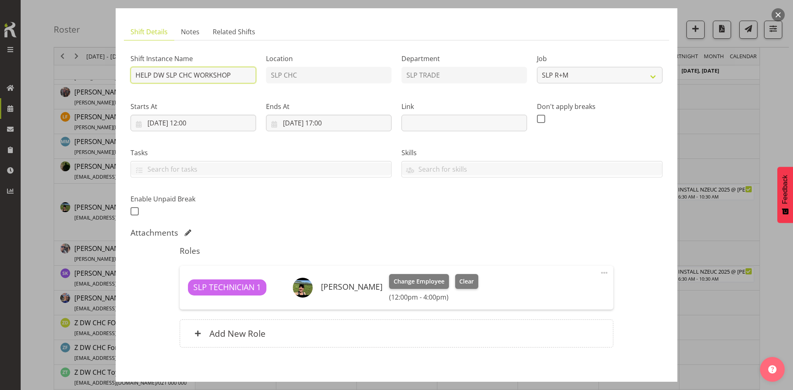
scroll to position [82, 0]
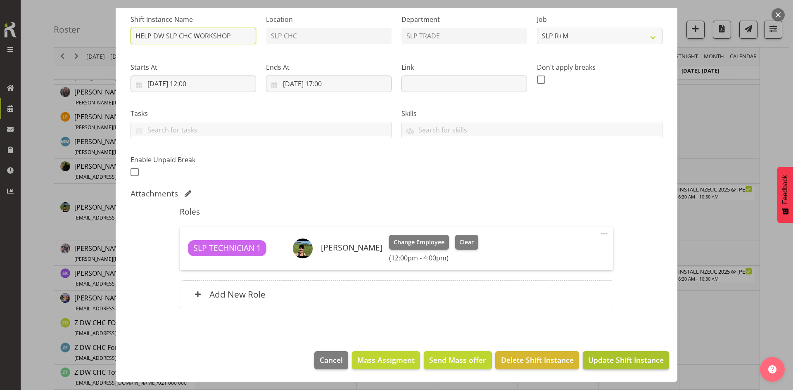
type input "HELP DW SLP CHC WORKSHOP"
click at [616, 358] on span "Update Shift Instance" at bounding box center [626, 360] width 76 height 11
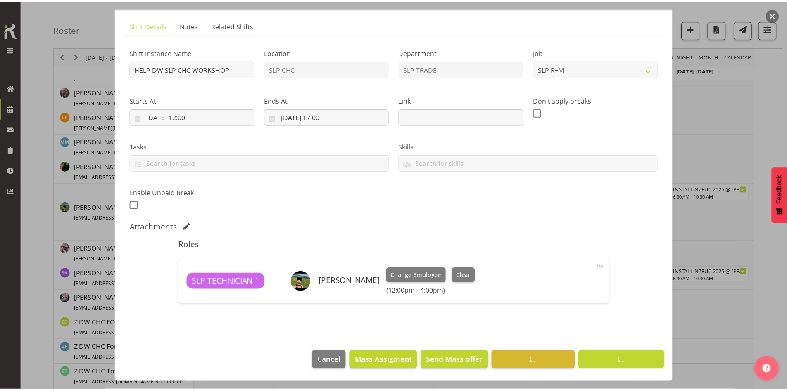
scroll to position [49, 0]
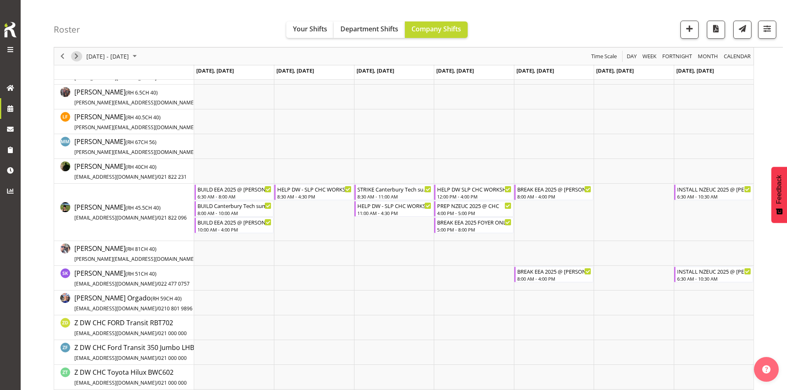
click at [78, 53] on span "Next" at bounding box center [76, 56] width 10 height 10
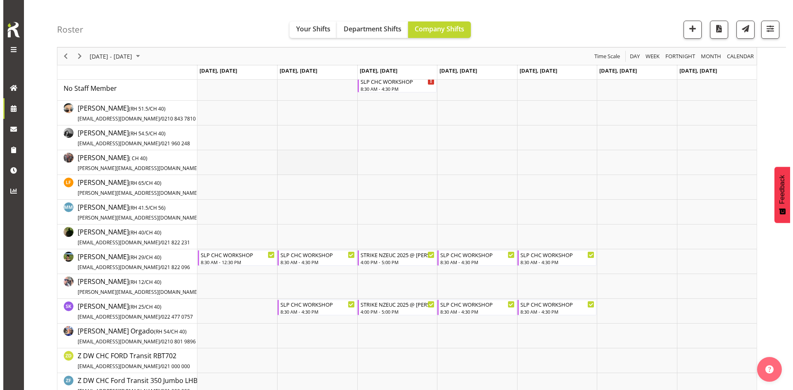
scroll to position [124, 0]
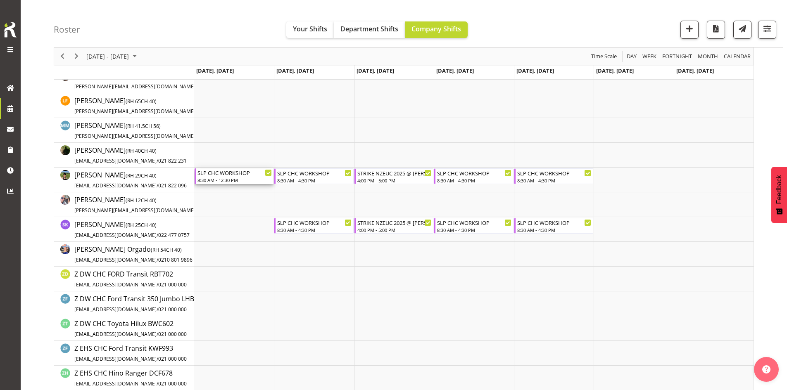
click at [233, 175] on div "SLP CHC WORKSHOP" at bounding box center [234, 173] width 74 height 8
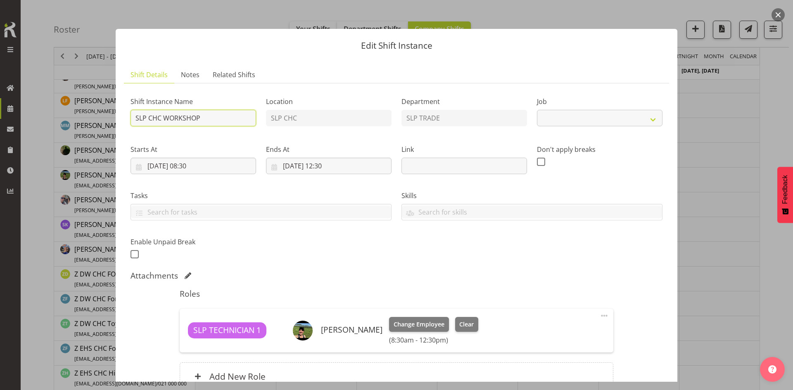
click at [136, 120] on input "SLP CHC WORKSHOP" at bounding box center [194, 118] width 126 height 17
select select "45"
type input "HELP DW SLP CHC WORKSHOP"
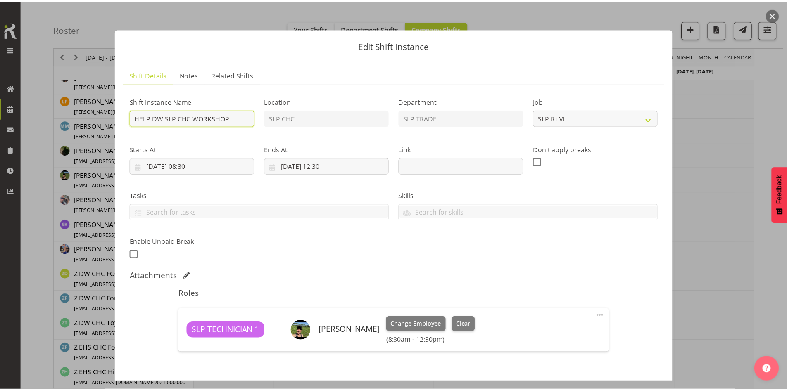
scroll to position [49, 0]
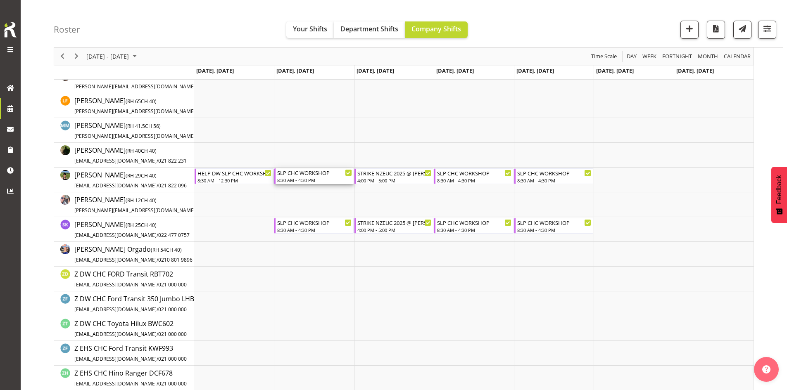
click at [293, 178] on div "8:30 AM - 4:30 PM" at bounding box center [314, 180] width 74 height 7
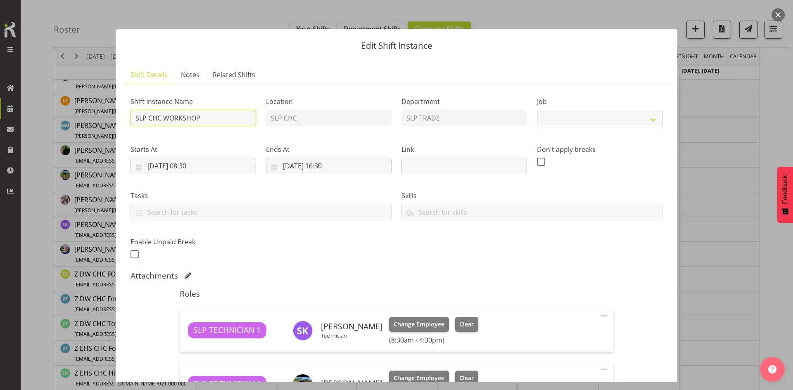
click at [134, 119] on input "SLP CHC WORKSHOP" at bounding box center [194, 118] width 126 height 17
select select "45"
type input "HELP DW SLP CHC WORKSHOP"
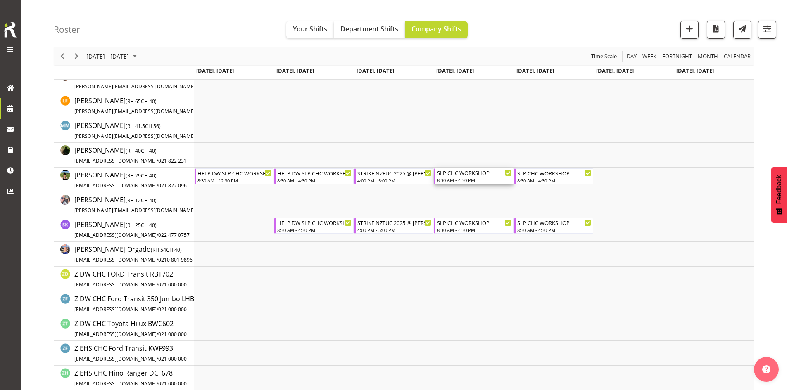
click at [461, 175] on div "SLP CHC WORKSHOP" at bounding box center [474, 173] width 74 height 8
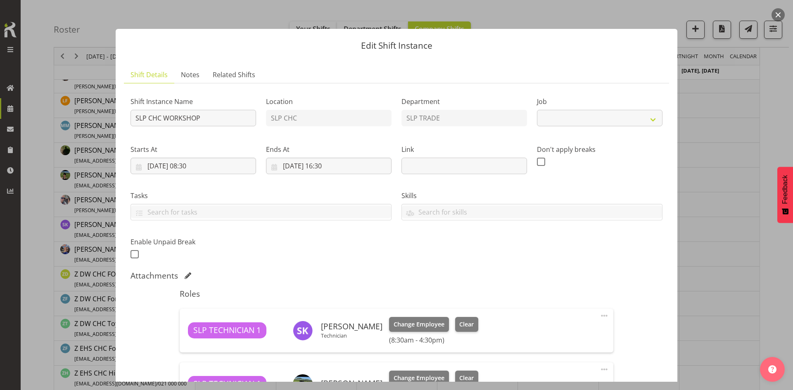
select select "45"
click at [131, 118] on input "SLP CHC WORKSHOP" at bounding box center [194, 118] width 126 height 17
type input "HELP DW SLP CHC WORKSHOP"
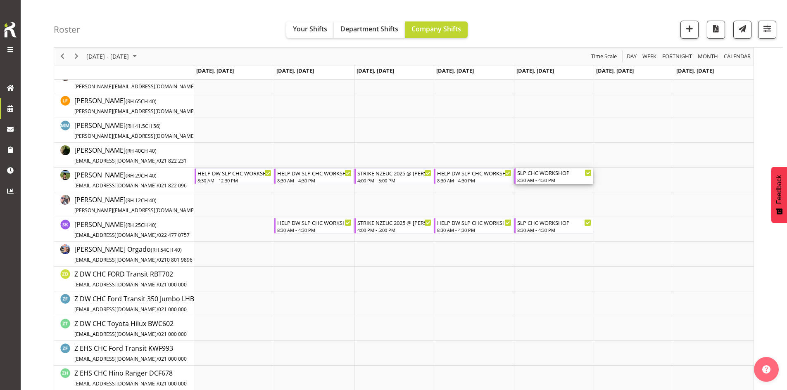
click at [540, 175] on div "SLP CHC WORKSHOP" at bounding box center [554, 173] width 74 height 8
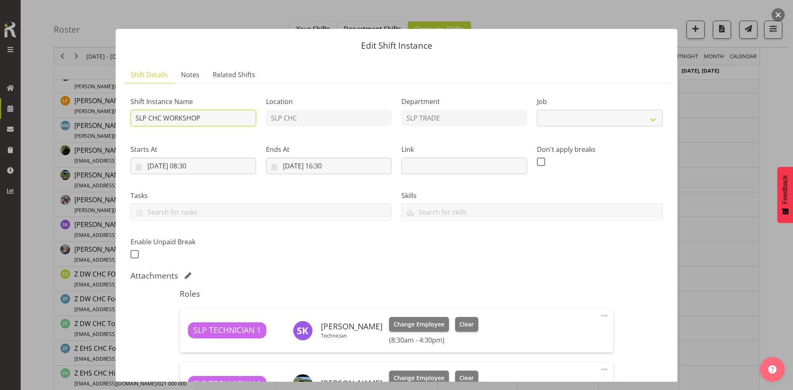
click at [135, 120] on input "SLP CHC WORKSHOP" at bounding box center [194, 118] width 126 height 17
select select "45"
type input "HELP DW SLP CHC WORKSHOP"
